Goal: Information Seeking & Learning: Understand process/instructions

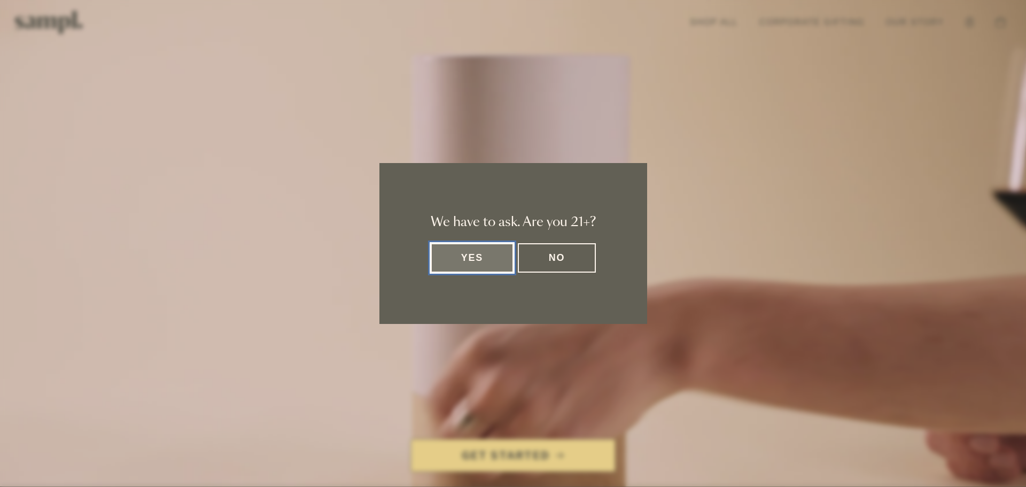
click at [473, 246] on button "Yes" at bounding box center [472, 257] width 83 height 29
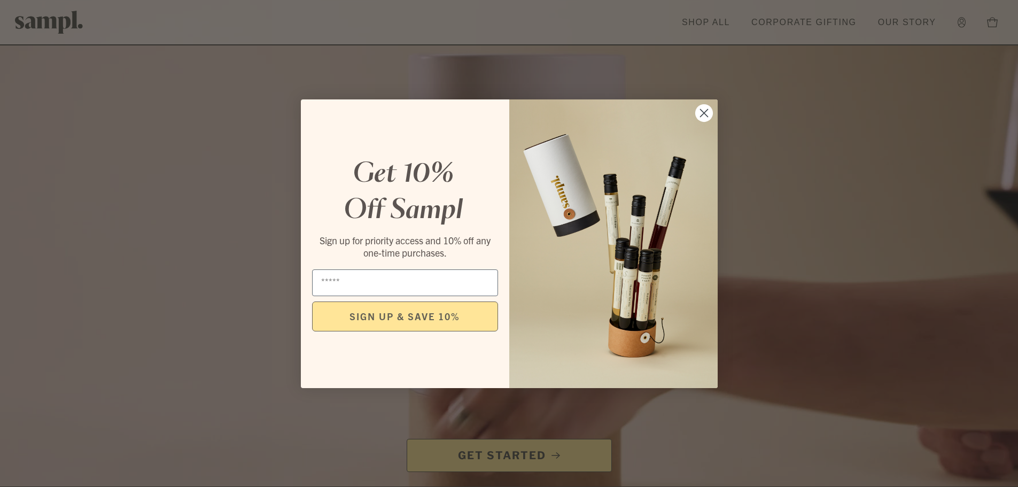
click at [711, 112] on circle "Close dialog" at bounding box center [704, 113] width 18 height 18
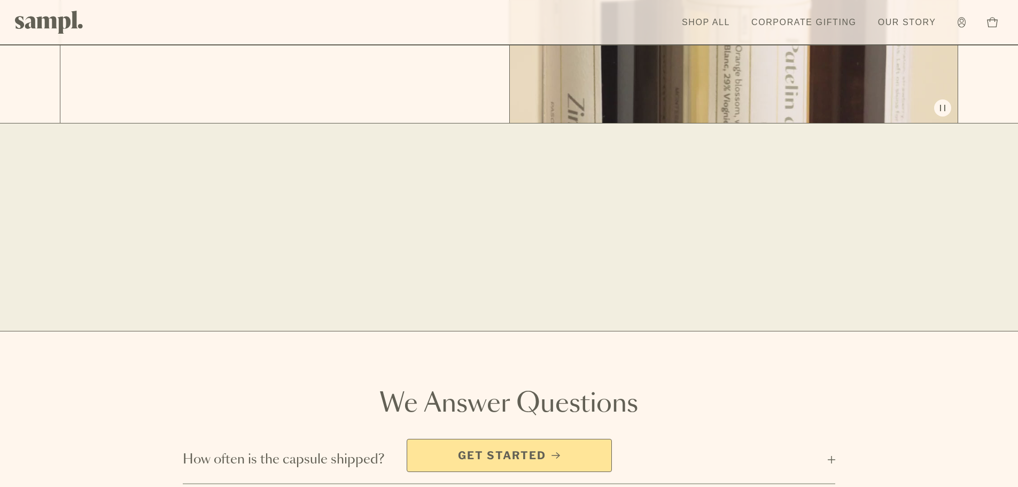
scroll to position [1988, 0]
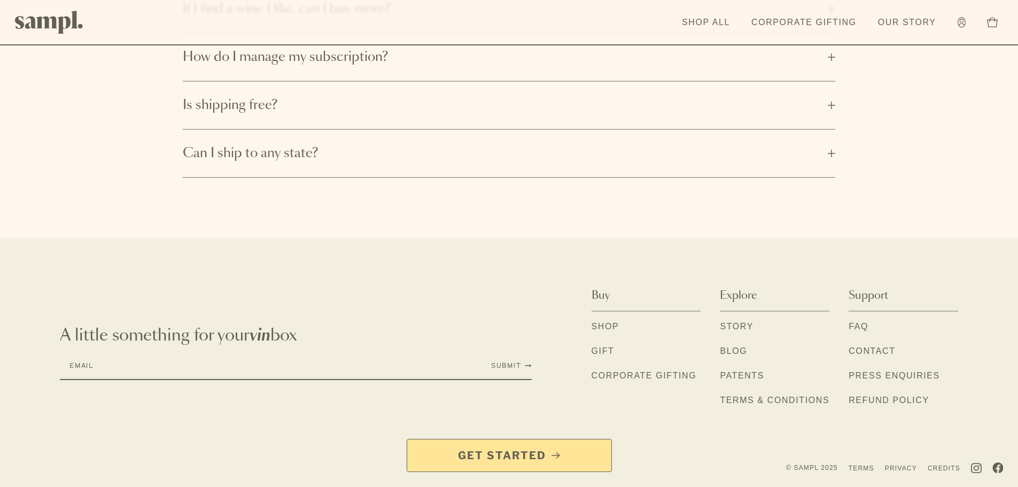
click at [874, 346] on link "Contact" at bounding box center [872, 352] width 46 height 14
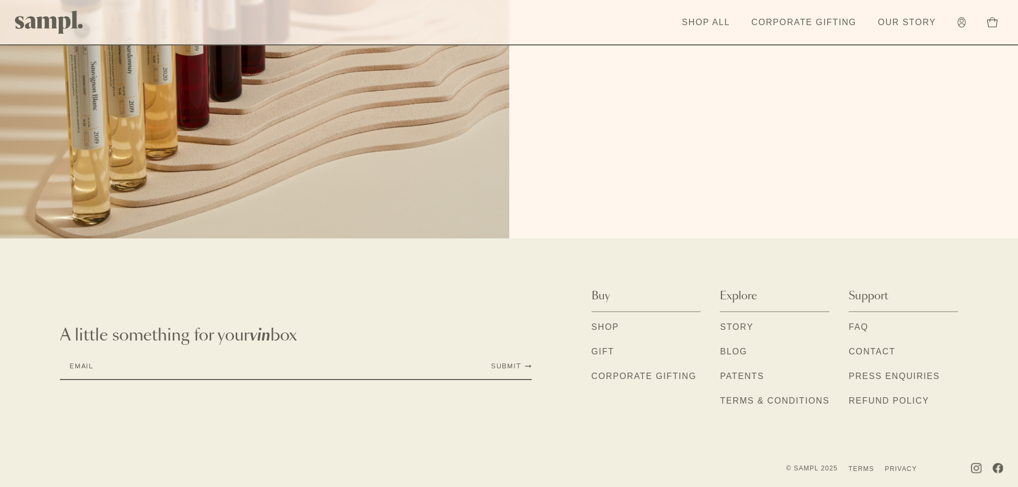
scroll to position [272, 0]
click at [872, 322] on li "FAQ" at bounding box center [904, 327] width 110 height 14
click at [854, 328] on link "FAQ" at bounding box center [859, 327] width 20 height 14
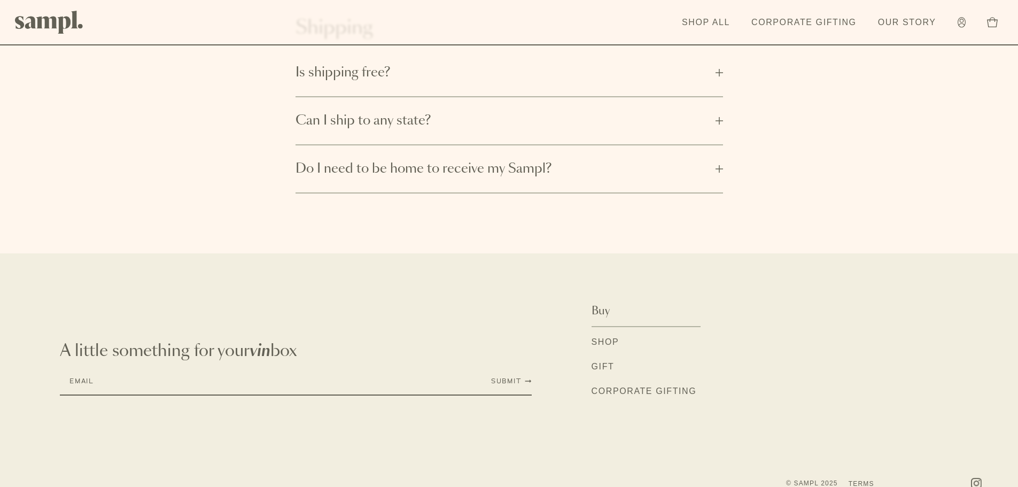
scroll to position [550, 0]
